Goal: Navigation & Orientation: Find specific page/section

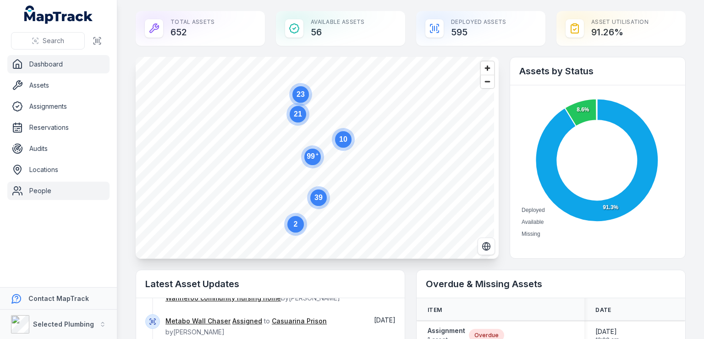
click at [44, 191] on link "People" at bounding box center [58, 191] width 102 height 18
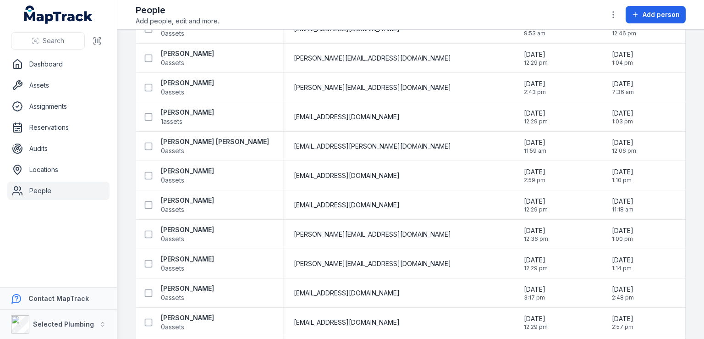
scroll to position [504, 0]
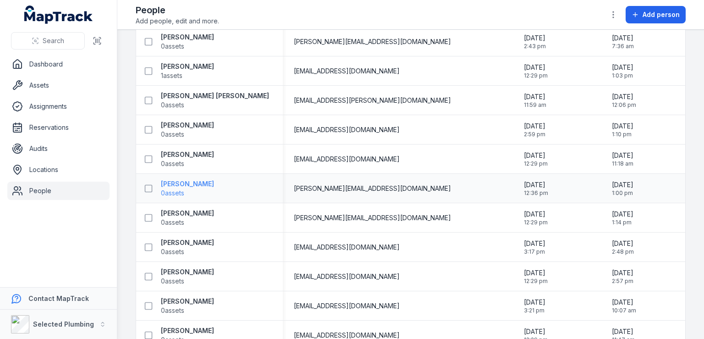
click at [214, 183] on strong "[PERSON_NAME]" at bounding box center [187, 183] width 53 height 9
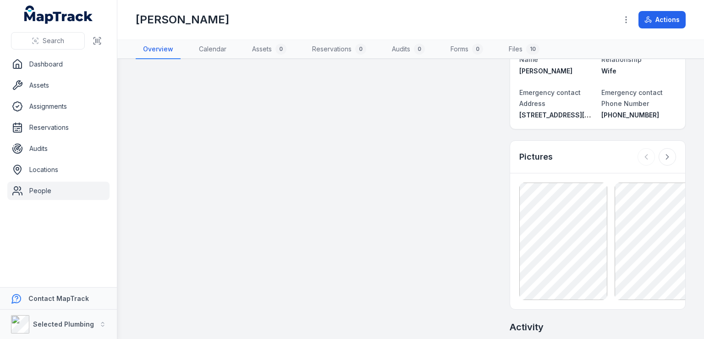
scroll to position [459, 0]
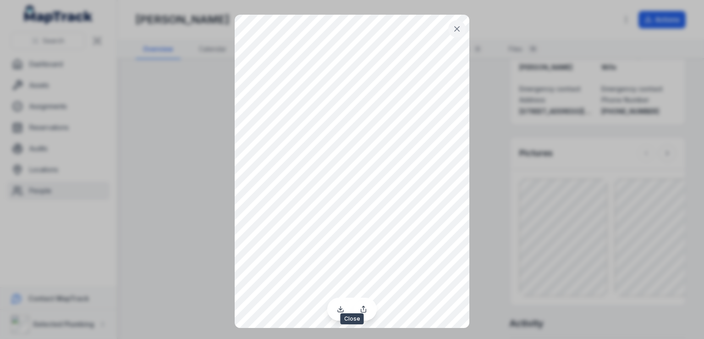
click at [452, 26] on button at bounding box center [456, 28] width 17 height 17
click at [457, 28] on icon at bounding box center [457, 28] width 9 height 9
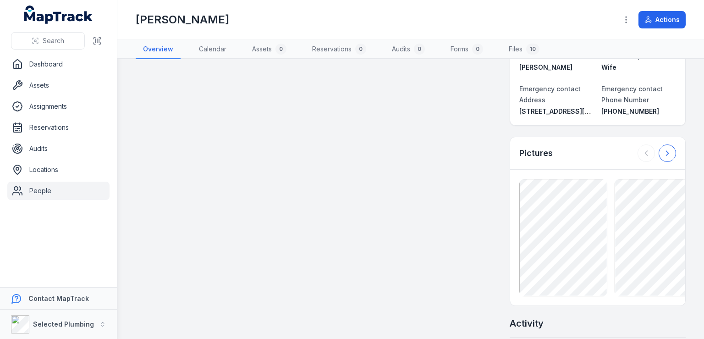
click at [663, 149] on icon at bounding box center [667, 153] width 9 height 9
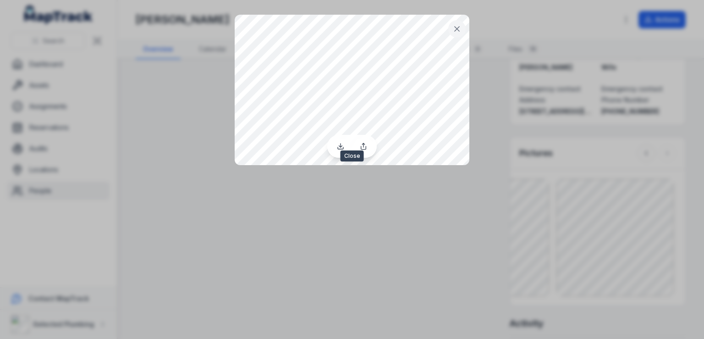
click at [455, 28] on icon at bounding box center [457, 29] width 5 height 5
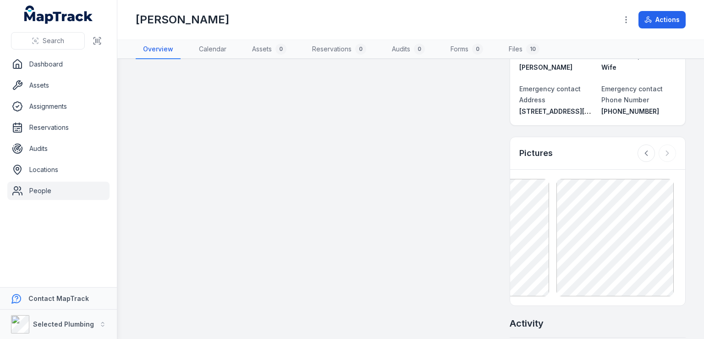
click at [659, 144] on div at bounding box center [657, 152] width 39 height 17
click at [642, 149] on icon at bounding box center [646, 153] width 9 height 9
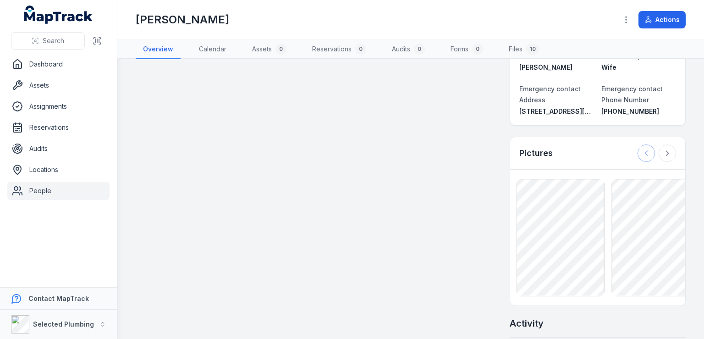
click at [638, 144] on div at bounding box center [657, 152] width 39 height 17
click at [663, 149] on icon at bounding box center [667, 153] width 9 height 9
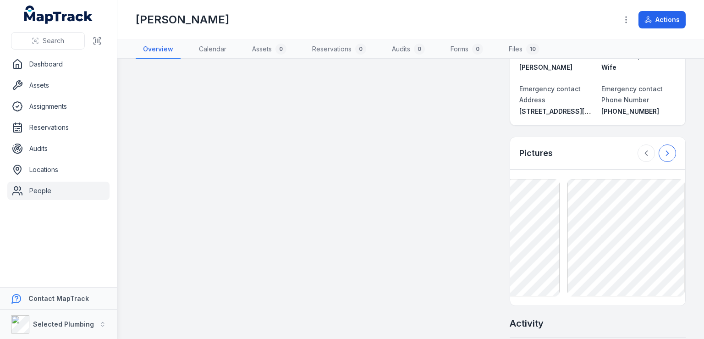
click at [663, 149] on icon at bounding box center [667, 153] width 9 height 9
click at [658, 144] on div at bounding box center [657, 152] width 39 height 17
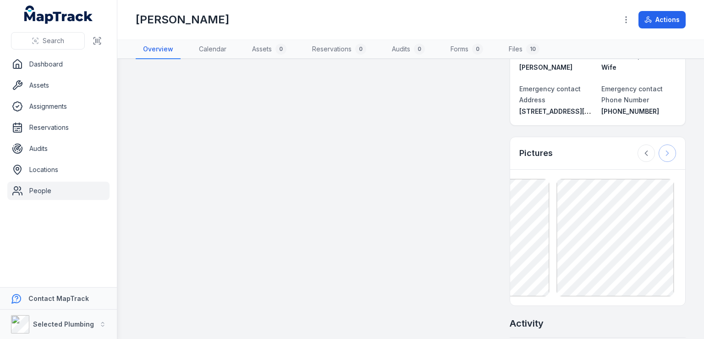
click at [658, 144] on div at bounding box center [657, 152] width 39 height 17
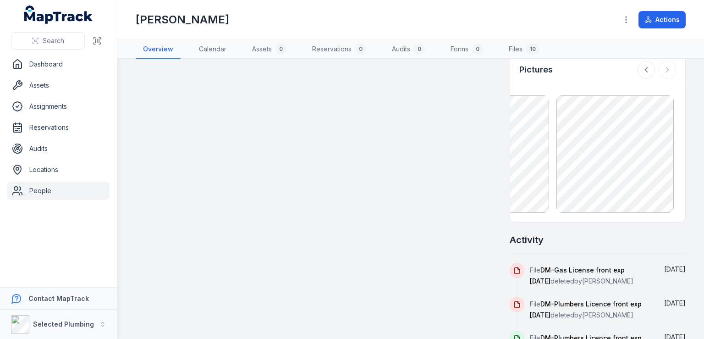
scroll to position [550, 0]
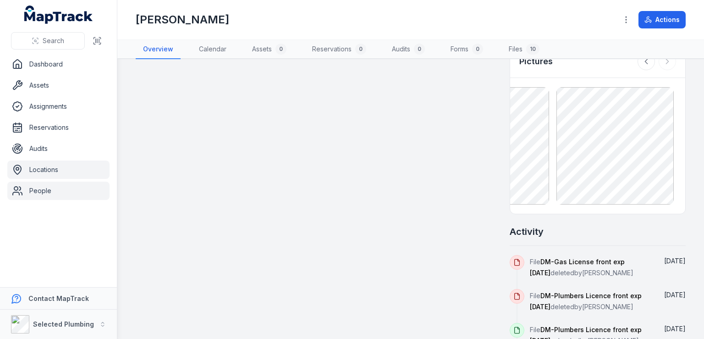
click at [49, 168] on link "Locations" at bounding box center [58, 169] width 102 height 18
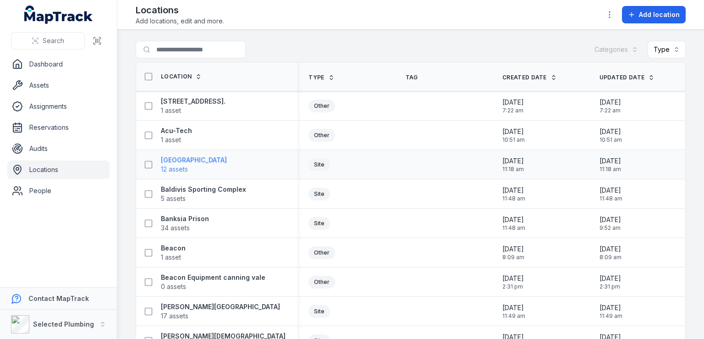
click at [216, 158] on strong "[GEOGRAPHIC_DATA]" at bounding box center [194, 159] width 66 height 9
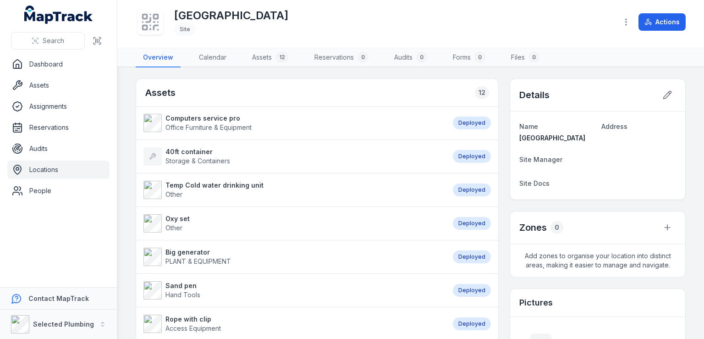
click at [34, 169] on link "Locations" at bounding box center [58, 169] width 102 height 18
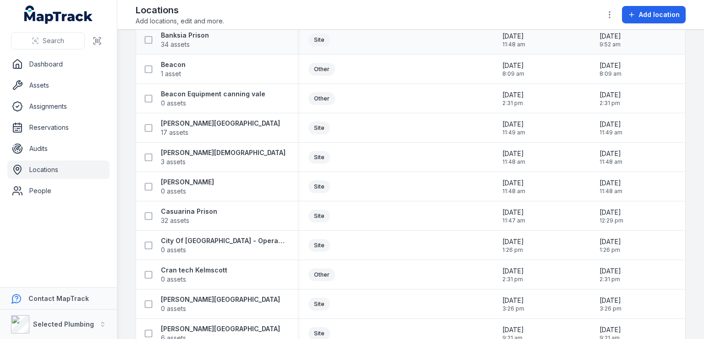
scroll to position [275, 0]
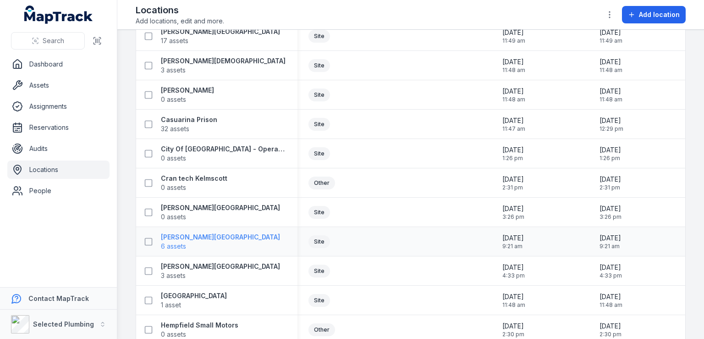
click at [190, 239] on strong "[PERSON_NAME][GEOGRAPHIC_DATA]" at bounding box center [220, 236] width 119 height 9
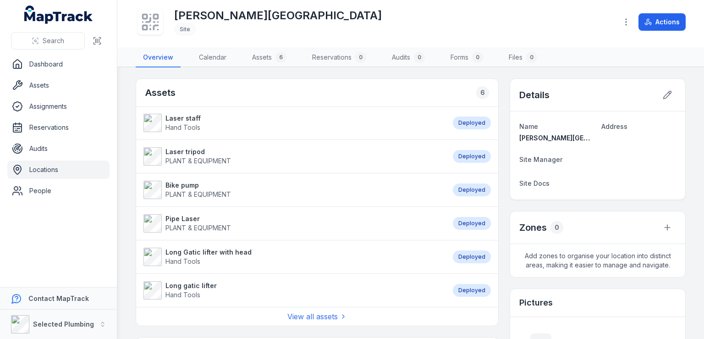
click at [51, 169] on link "Locations" at bounding box center [58, 169] width 102 height 18
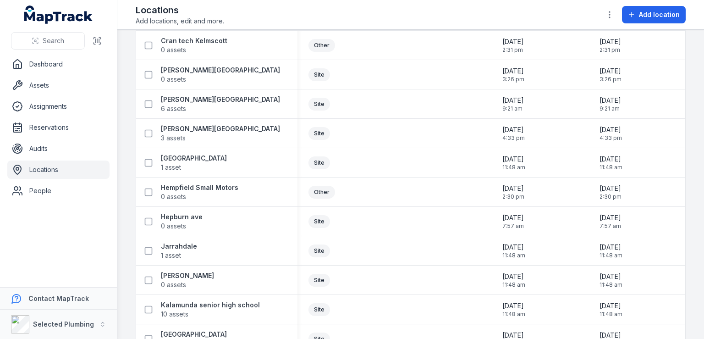
scroll to position [367, 0]
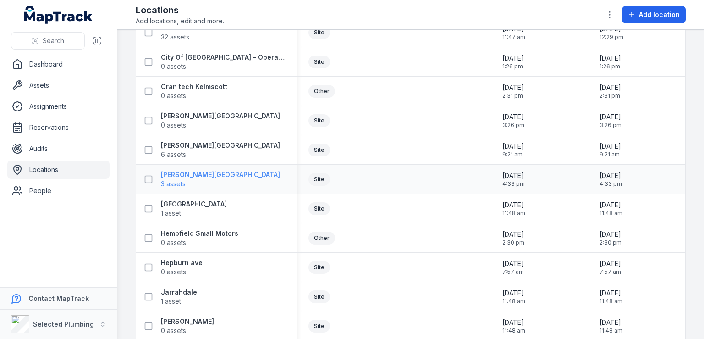
click at [232, 178] on strong "[PERSON_NAME][GEOGRAPHIC_DATA]" at bounding box center [220, 174] width 119 height 9
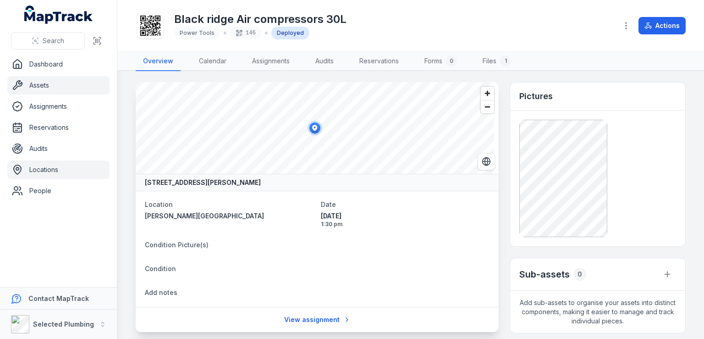
click at [60, 168] on link "Locations" at bounding box center [58, 169] width 102 height 18
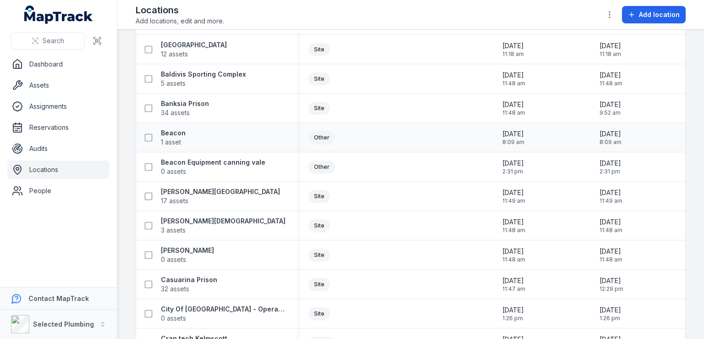
scroll to position [138, 0]
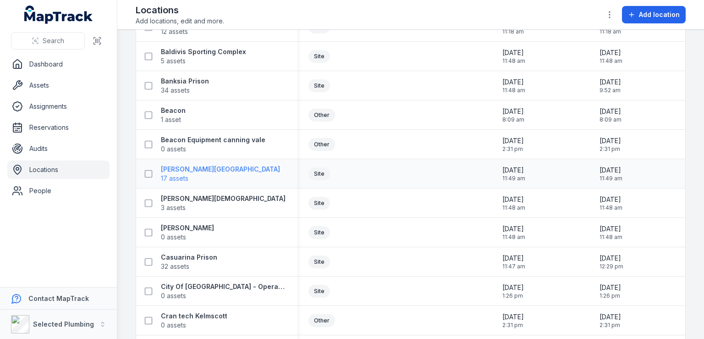
click at [199, 172] on strong "[PERSON_NAME][GEOGRAPHIC_DATA]" at bounding box center [220, 169] width 119 height 9
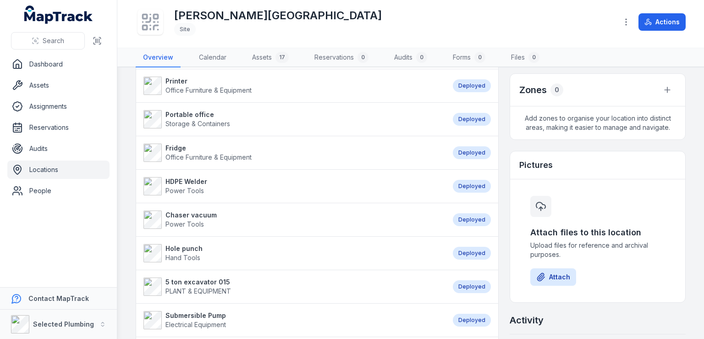
scroll to position [183, 0]
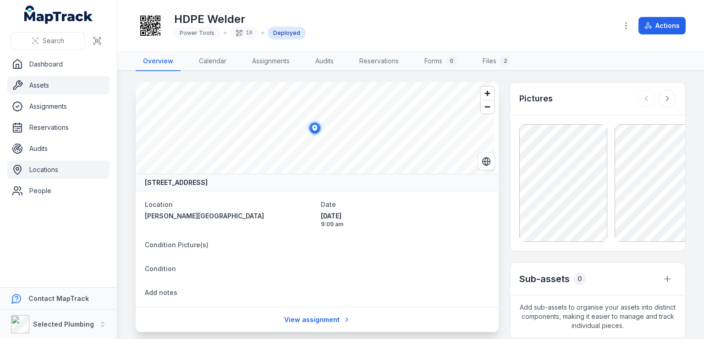
click at [41, 170] on link "Locations" at bounding box center [58, 169] width 102 height 18
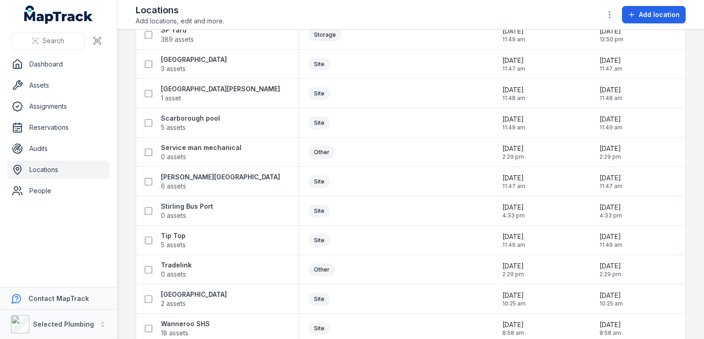
scroll to position [1122, 0]
